Goal: Information Seeking & Learning: Understand process/instructions

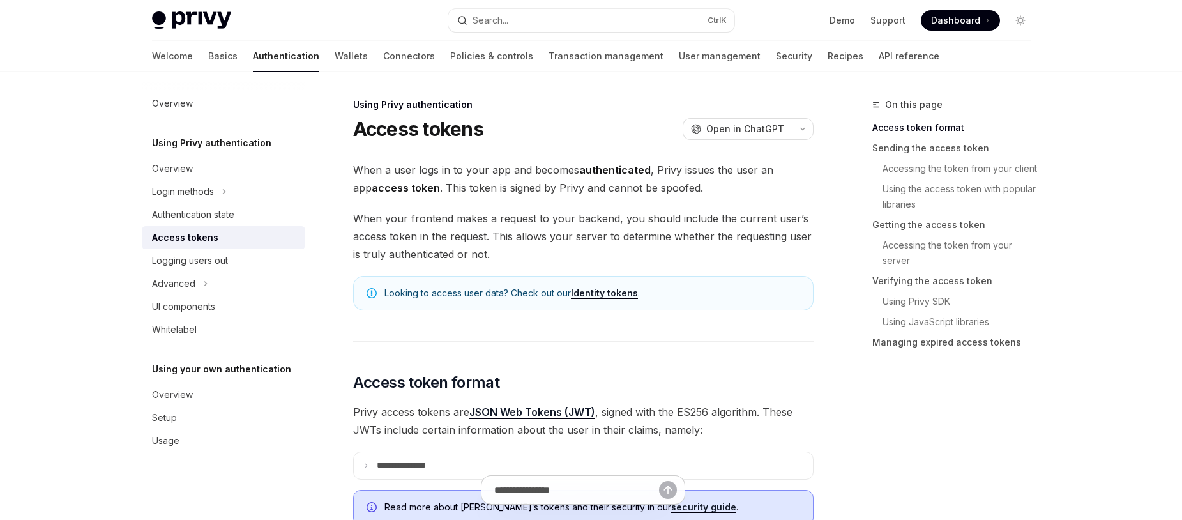
scroll to position [153, 0]
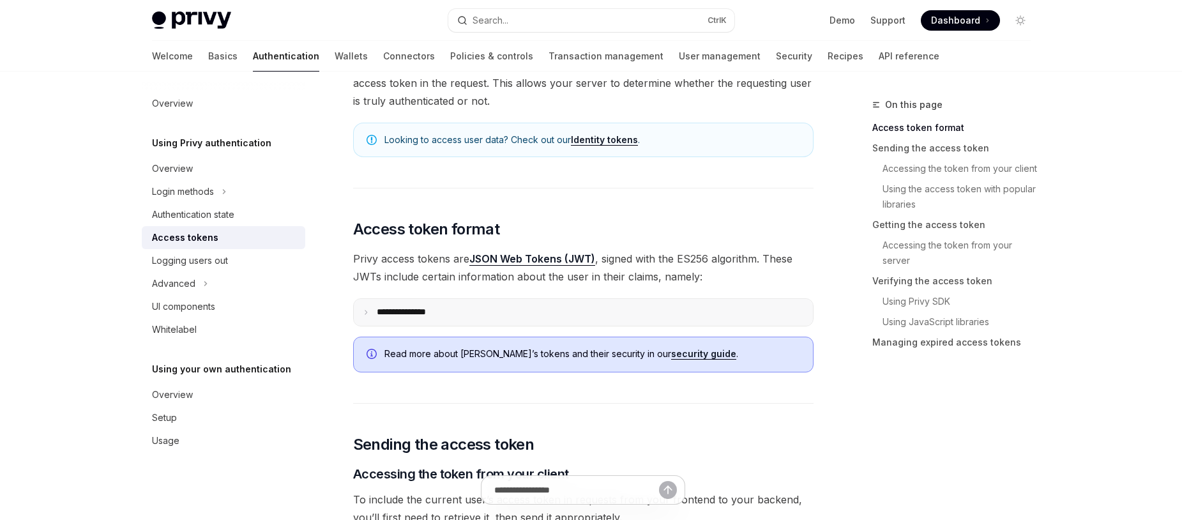
click at [391, 303] on summary "**********" at bounding box center [583, 312] width 459 height 27
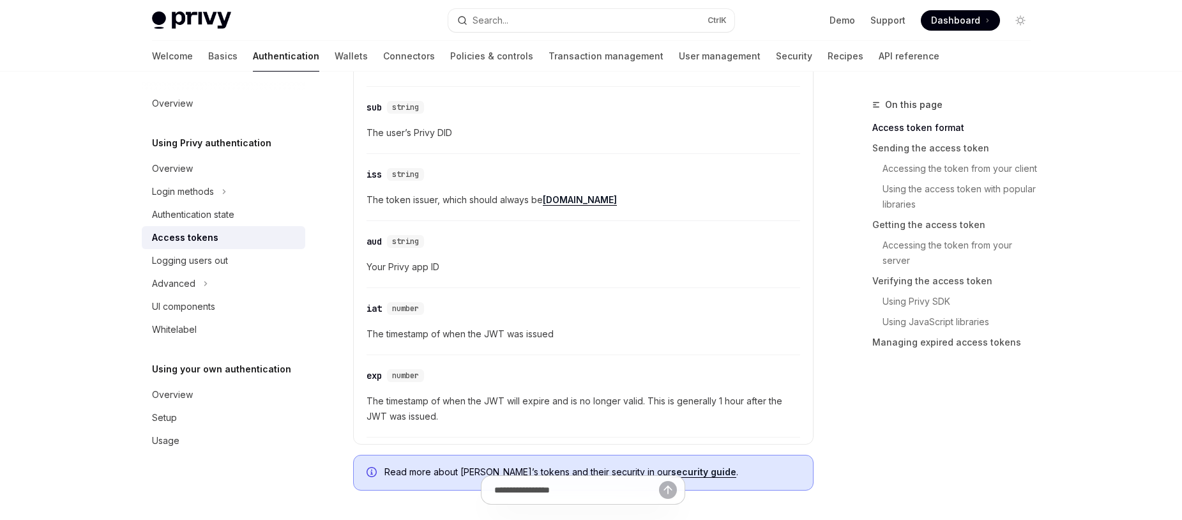
scroll to position [0, 0]
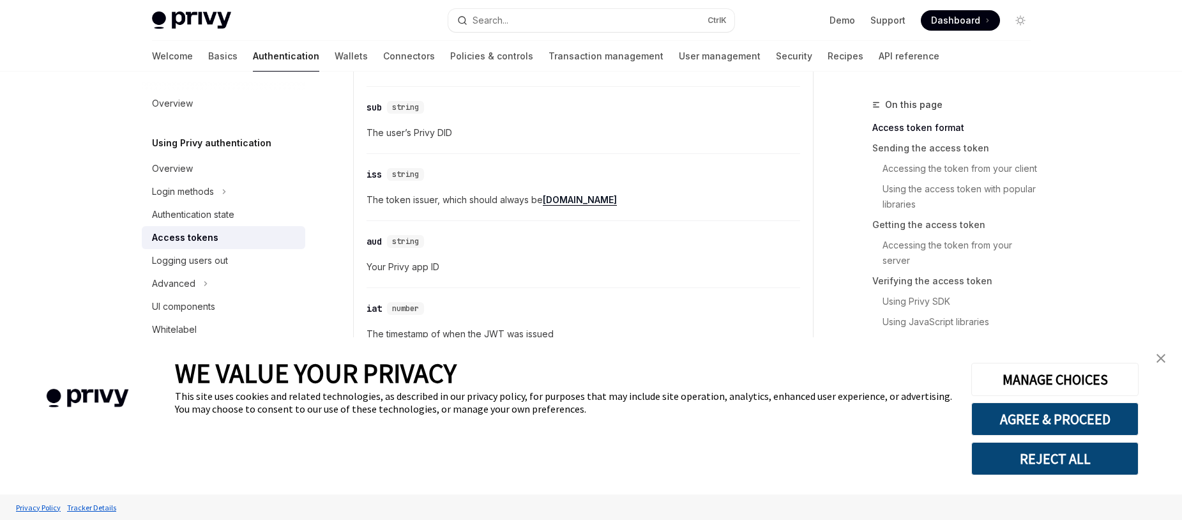
type textarea "*"
click at [1159, 355] on img "close banner" at bounding box center [1161, 358] width 9 height 9
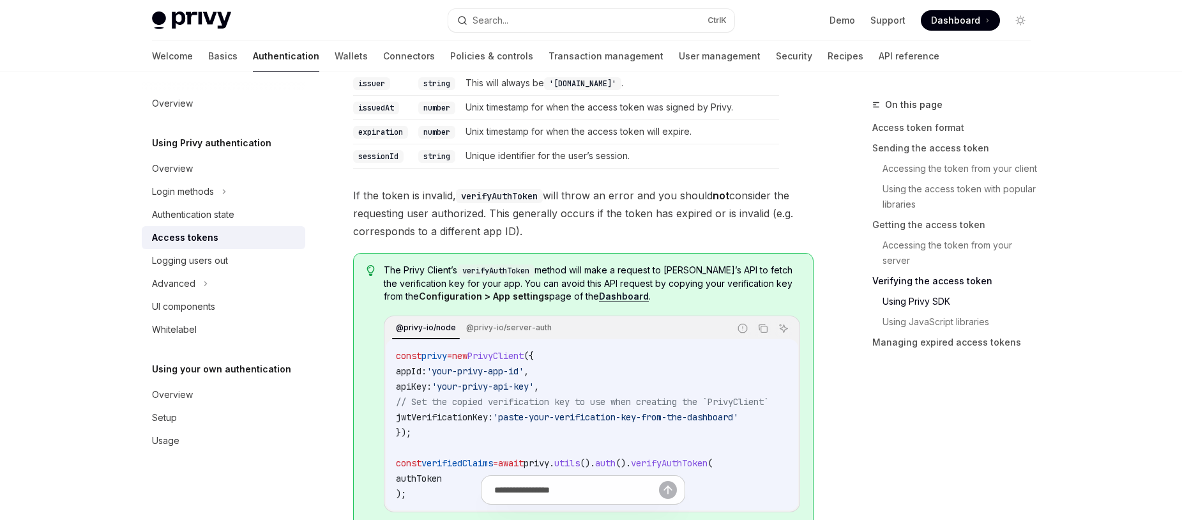
scroll to position [2836, 0]
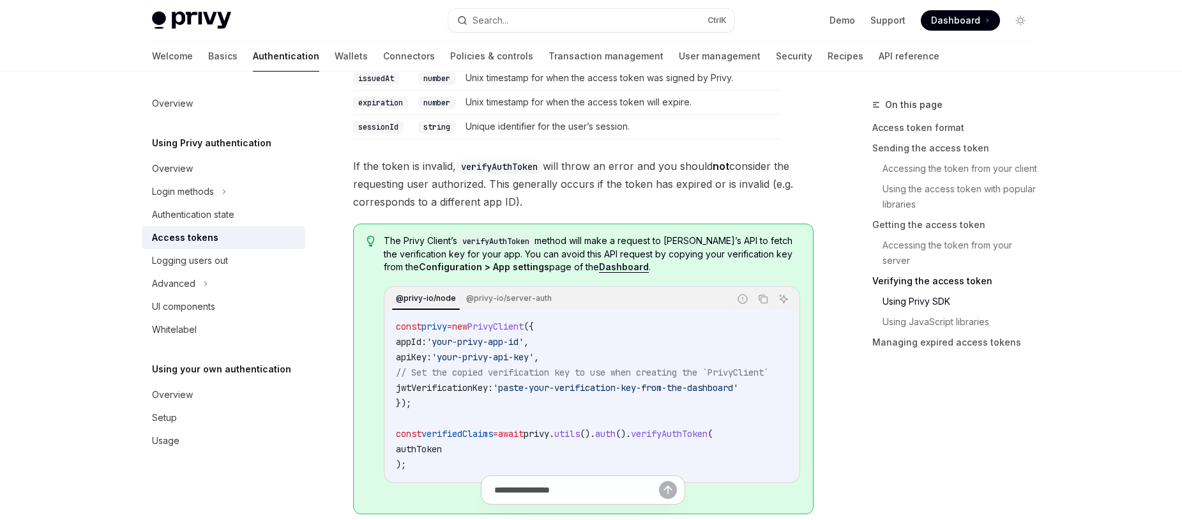
drag, startPoint x: 348, startPoint y: 171, endPoint x: 547, endPoint y: 211, distance: 204.1
click at [523, 203] on span "If the token is invalid, verifyAuthToken will throw an error and you should not…" at bounding box center [583, 184] width 461 height 54
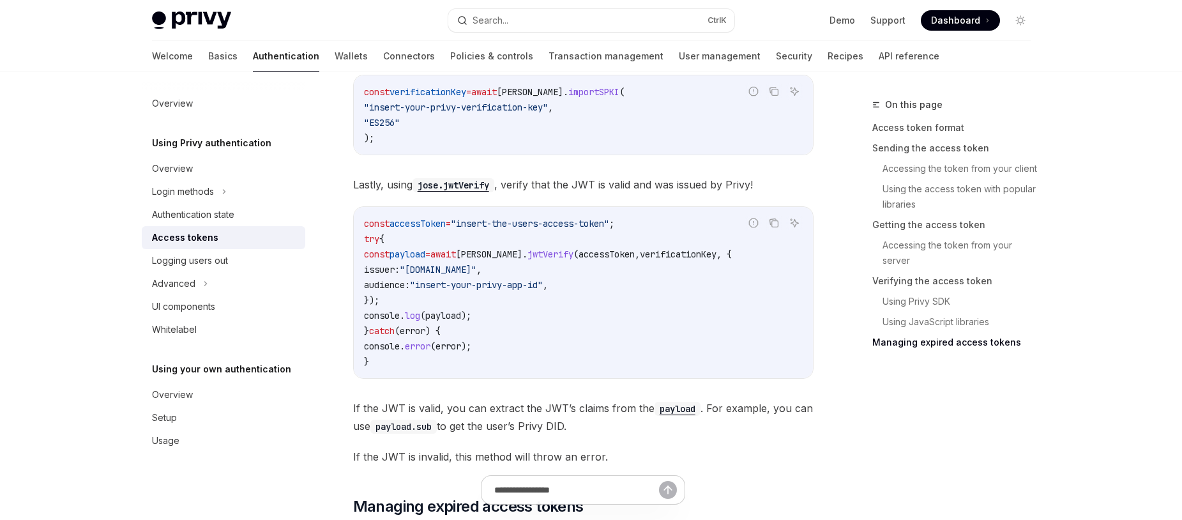
scroll to position [3526, 0]
click at [400, 274] on span "issuer:" at bounding box center [382, 268] width 36 height 11
click at [485, 302] on code "const accessToken = "insert-the-users-access-token" ; try { const payload = awa…" at bounding box center [583, 291] width 439 height 153
click at [408, 289] on span "audience:" at bounding box center [387, 283] width 46 height 11
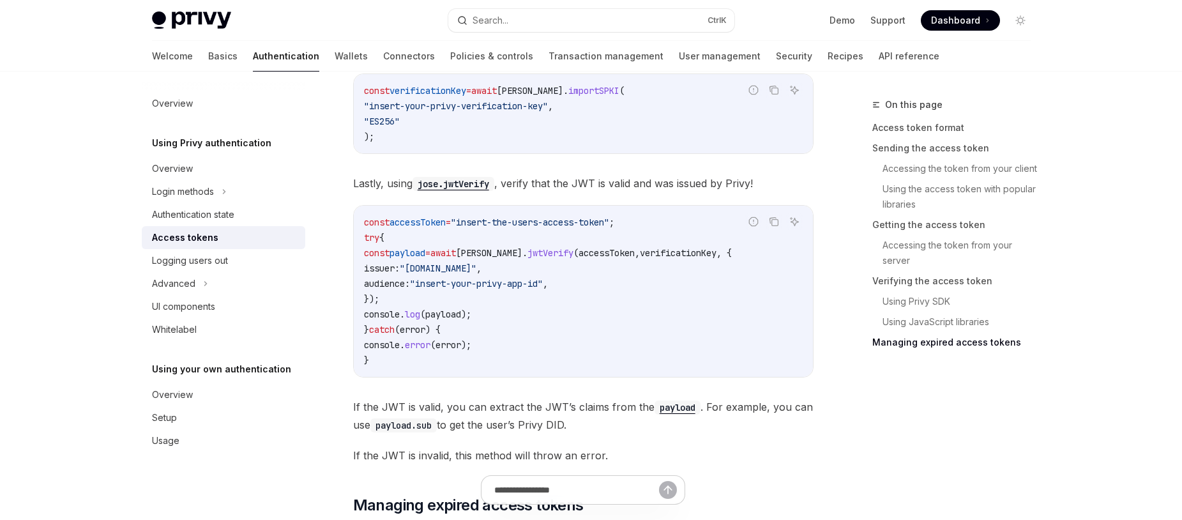
click at [408, 289] on span "audience:" at bounding box center [387, 283] width 46 height 11
click at [451, 303] on code "const accessToken = "insert-the-users-access-token" ; try { const payload = awa…" at bounding box center [583, 291] width 439 height 153
drag, startPoint x: 436, startPoint y: 295, endPoint x: 577, endPoint y: 295, distance: 140.5
click at [543, 289] on span ""insert-your-privy-app-id"" at bounding box center [476, 283] width 133 height 11
click at [505, 323] on code "const accessToken = "insert-the-users-access-token" ; try { const payload = awa…" at bounding box center [583, 291] width 439 height 153
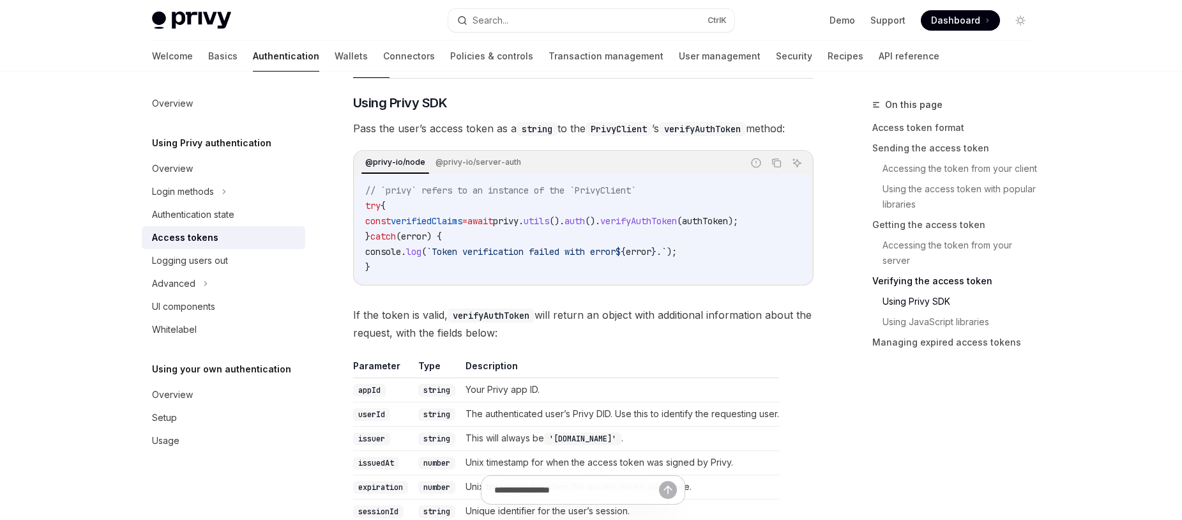
scroll to position [2453, 0]
click at [899, 259] on link "Accessing the token from your server" at bounding box center [962, 253] width 158 height 36
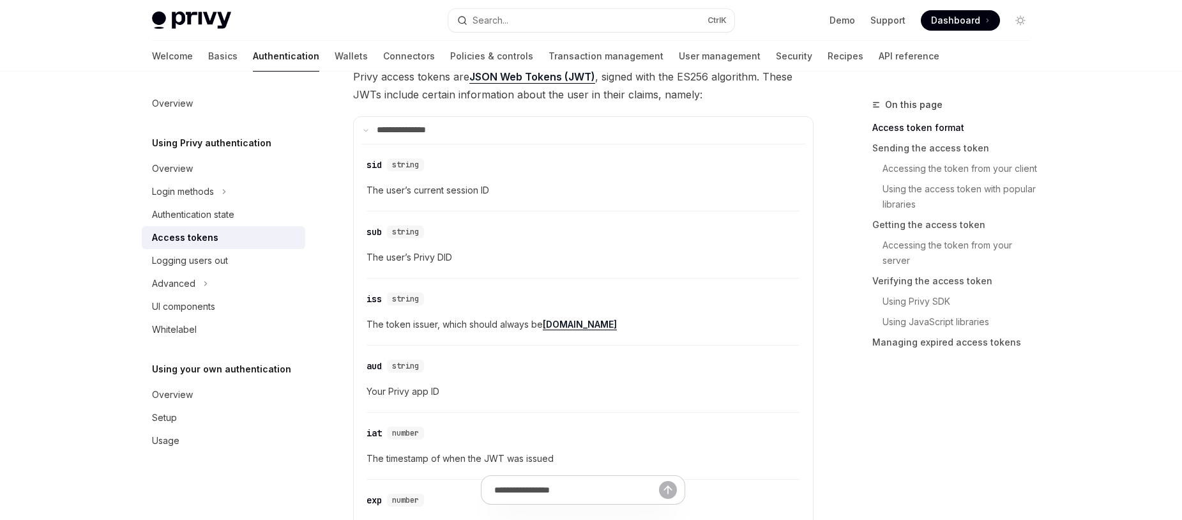
scroll to position [305, 0]
